Goal: Task Accomplishment & Management: Use online tool/utility

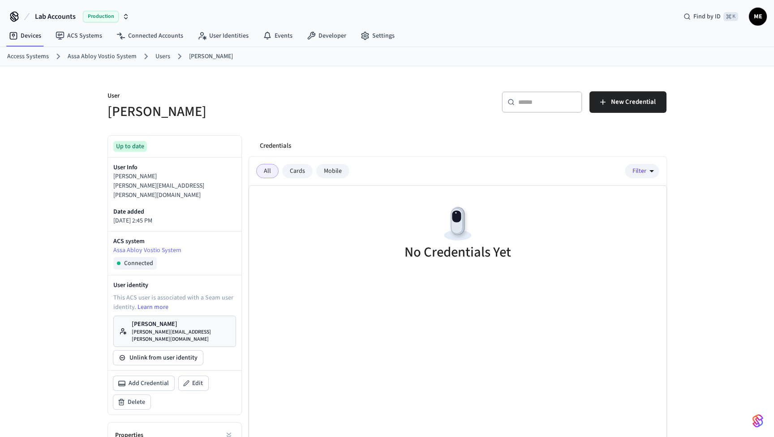
click at [622, 118] on div "​ ​ New Credential" at bounding box center [529, 105] width 274 height 29
click at [628, 107] on span "New Credential" at bounding box center [633, 102] width 45 height 12
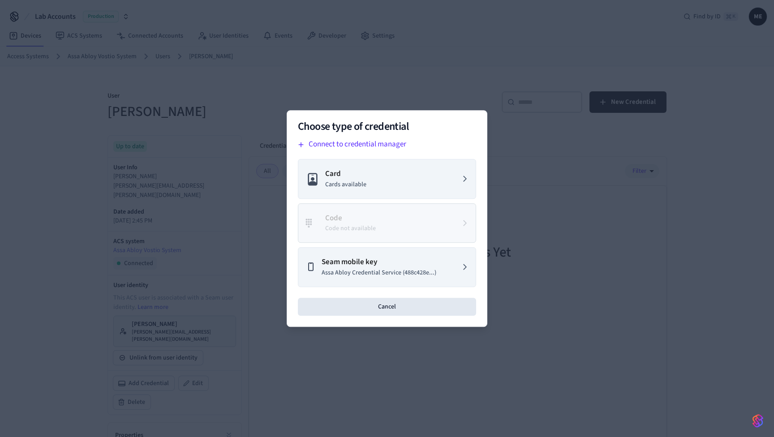
click at [404, 246] on div "Card Cards available Code Code not available Seam mobile key Assa Abloy Credent…" at bounding box center [387, 223] width 178 height 128
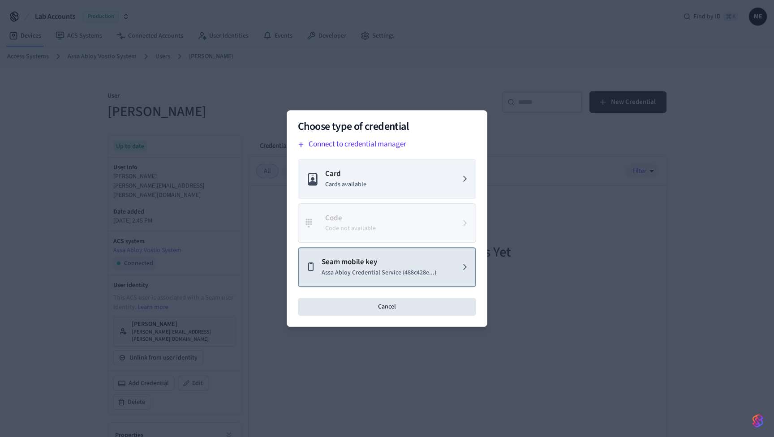
click at [399, 259] on p "Seam mobile key" at bounding box center [379, 263] width 115 height 12
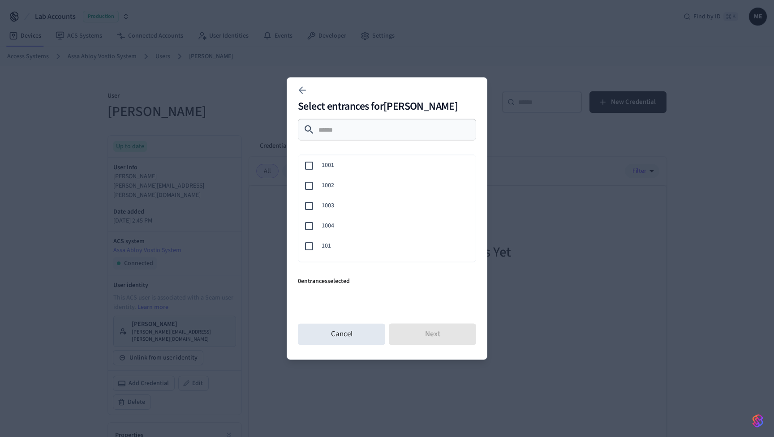
click at [329, 250] on span "101" at bounding box center [395, 245] width 147 height 9
click at [403, 330] on button "Next" at bounding box center [432, 335] width 87 height 22
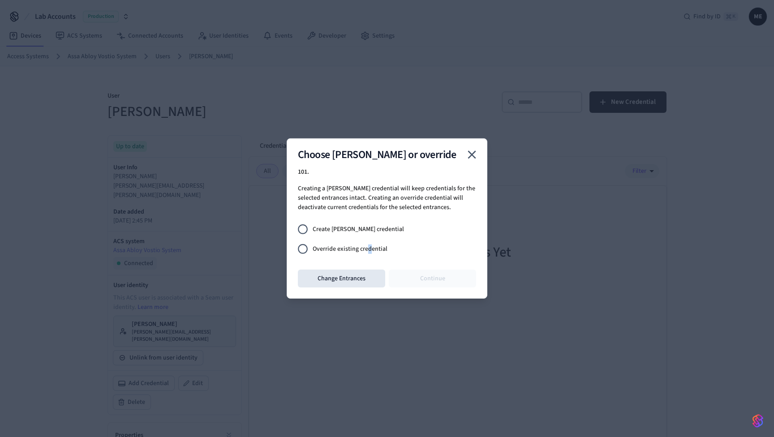
click at [370, 245] on span "Override existing credential" at bounding box center [350, 249] width 75 height 9
click at [417, 279] on button "Continue" at bounding box center [432, 279] width 87 height 18
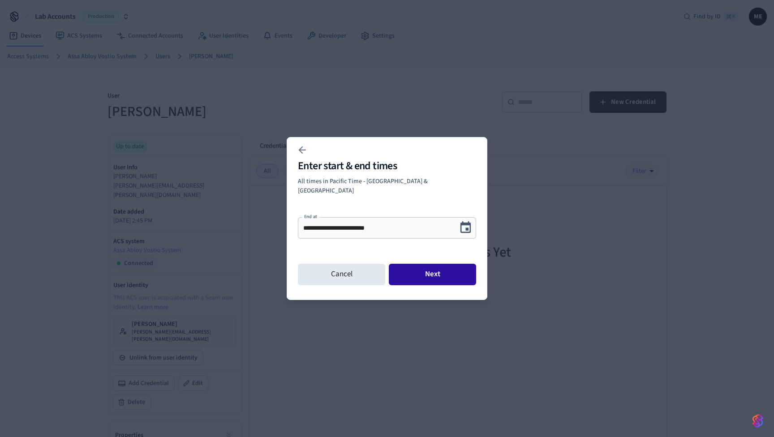
click at [422, 275] on button "Next" at bounding box center [432, 275] width 87 height 22
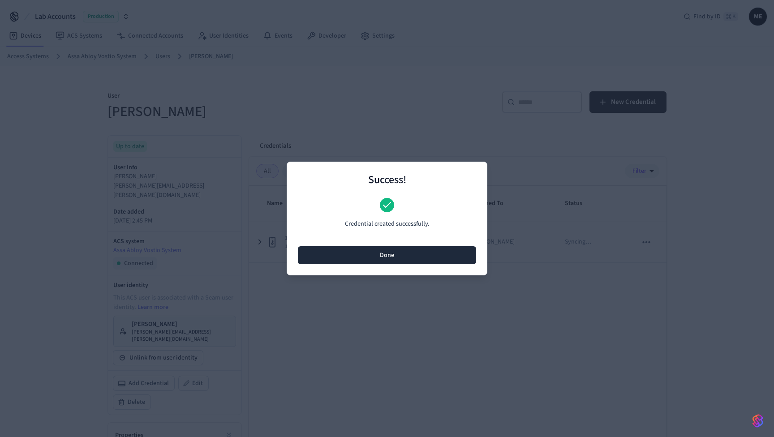
click at [465, 258] on button "Done" at bounding box center [387, 255] width 178 height 18
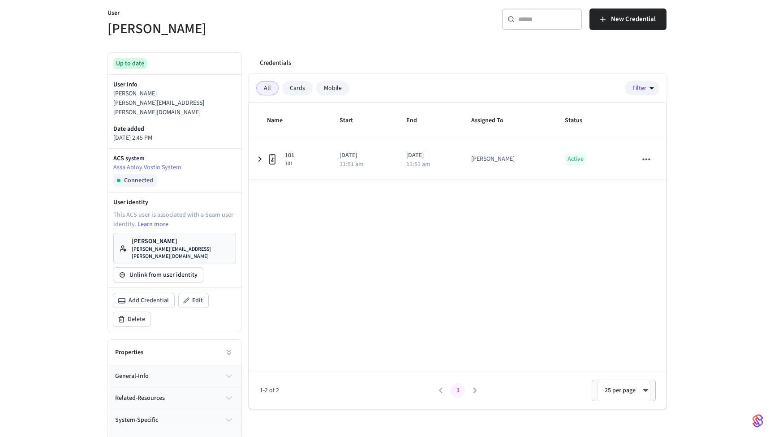
scroll to position [82, 0]
click at [172, 237] on p "[PERSON_NAME]" at bounding box center [181, 241] width 99 height 9
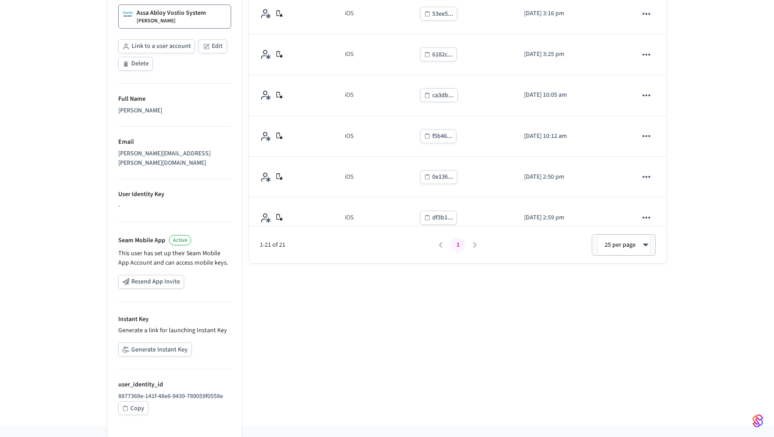
scroll to position [195, 0]
click at [157, 343] on button "Generate Instant Key" at bounding box center [154, 350] width 73 height 14
